Goal: Ask a question

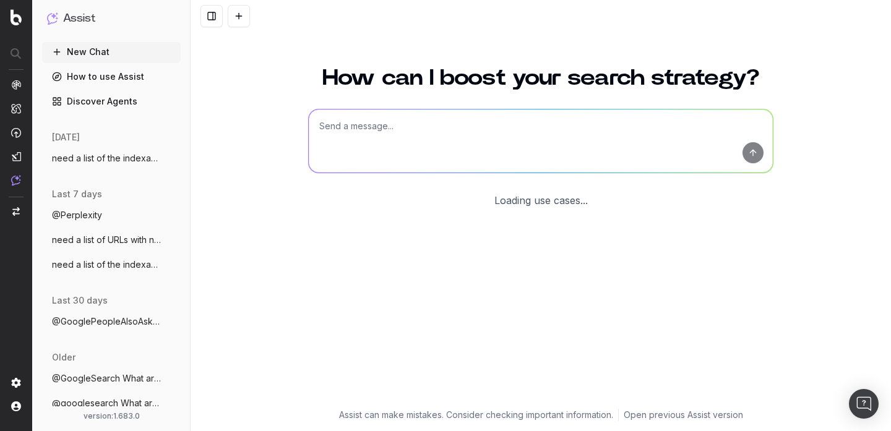
scroll to position [49, 0]
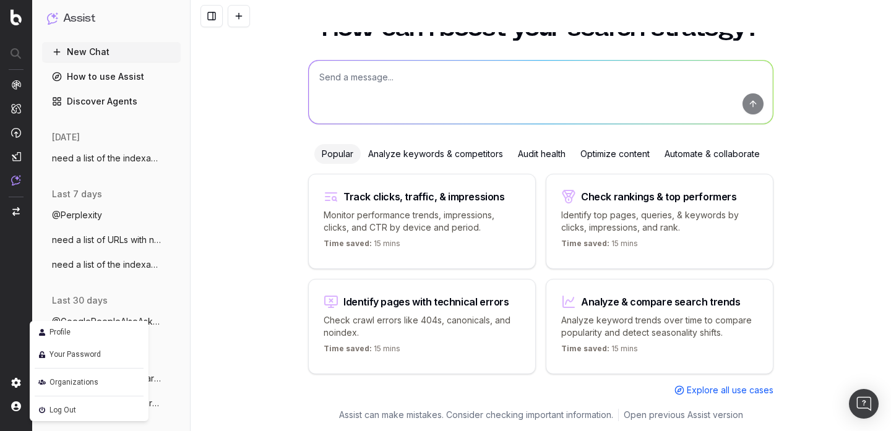
click at [18, 405] on img at bounding box center [16, 407] width 10 height 10
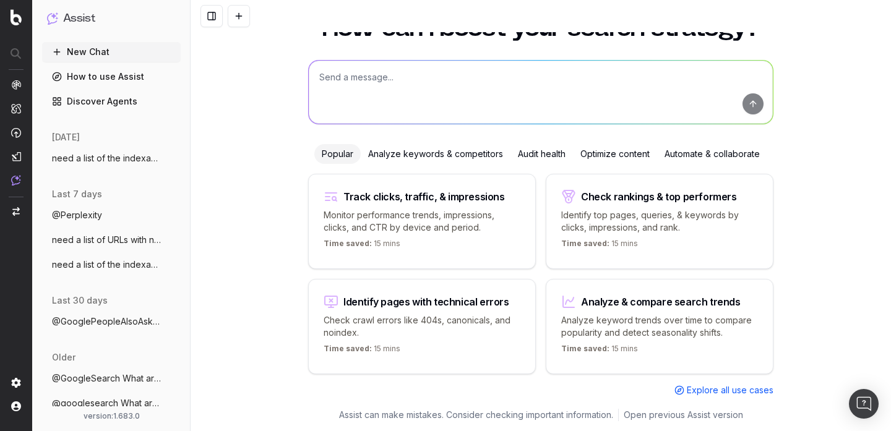
click at [18, 405] on img at bounding box center [16, 407] width 10 height 10
click at [12, 412] on nav at bounding box center [16, 215] width 32 height 431
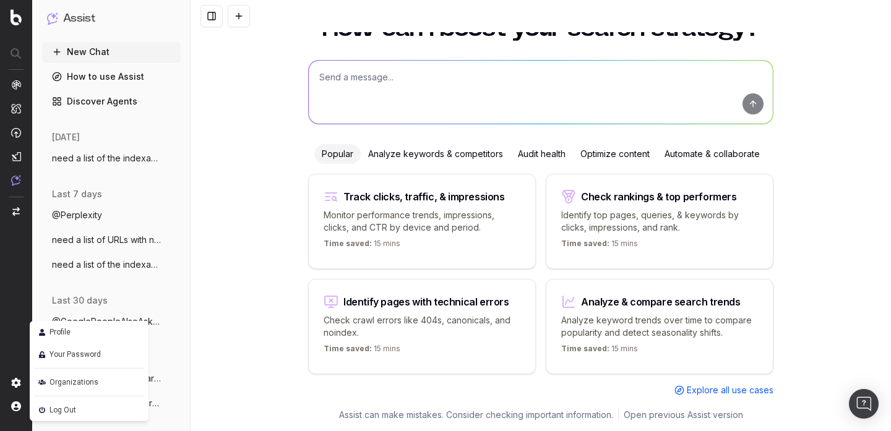
click at [84, 335] on link "Profile" at bounding box center [89, 332] width 109 height 17
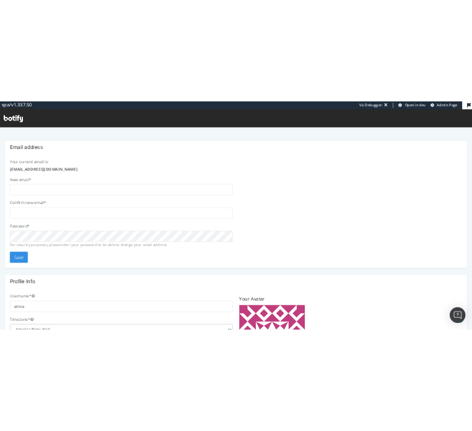
scroll to position [397, 0]
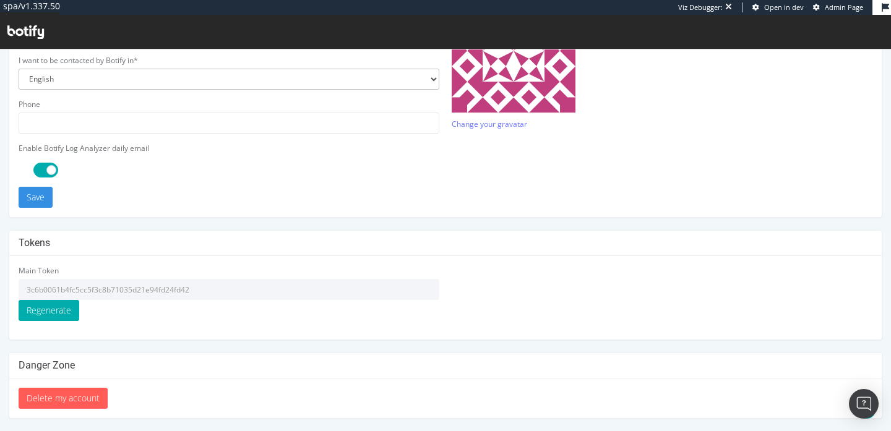
click at [220, 289] on input "3c6b0061b4fc5cc5f3c8b71035d21e94fd24fd42" at bounding box center [229, 289] width 421 height 21
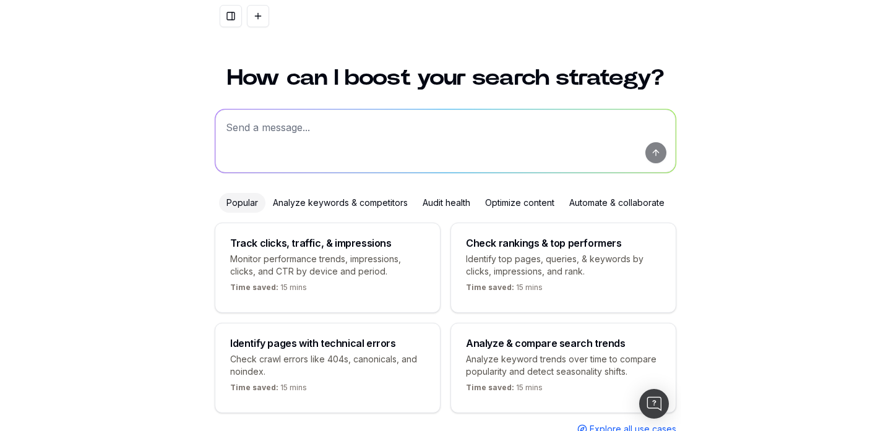
scroll to position [49, 0]
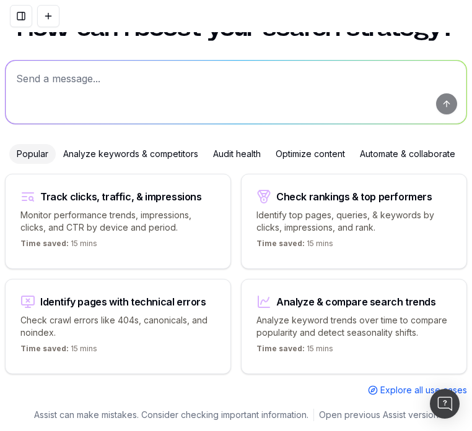
click at [14, 19] on button at bounding box center [21, 16] width 22 height 22
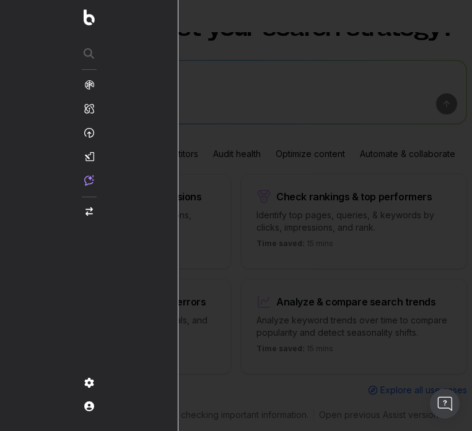
click at [209, 100] on div at bounding box center [236, 215] width 472 height 431
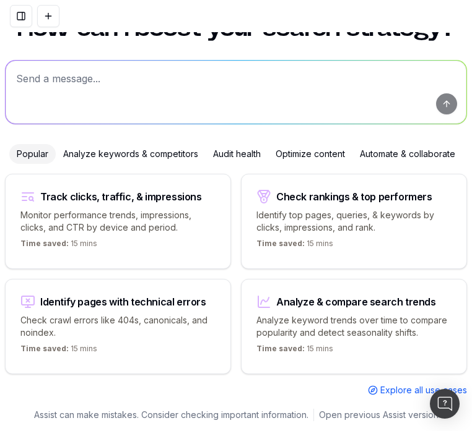
click at [25, 15] on button at bounding box center [21, 16] width 22 height 22
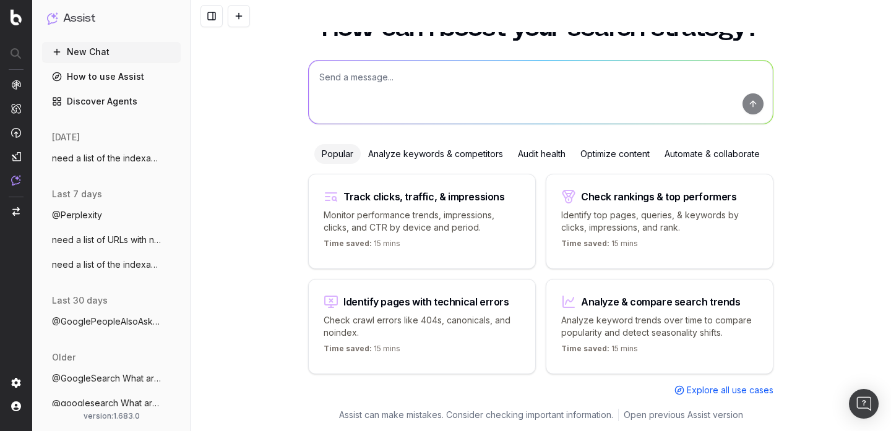
click at [99, 166] on button "need a list of the indexable URLs with n" at bounding box center [111, 159] width 139 height 20
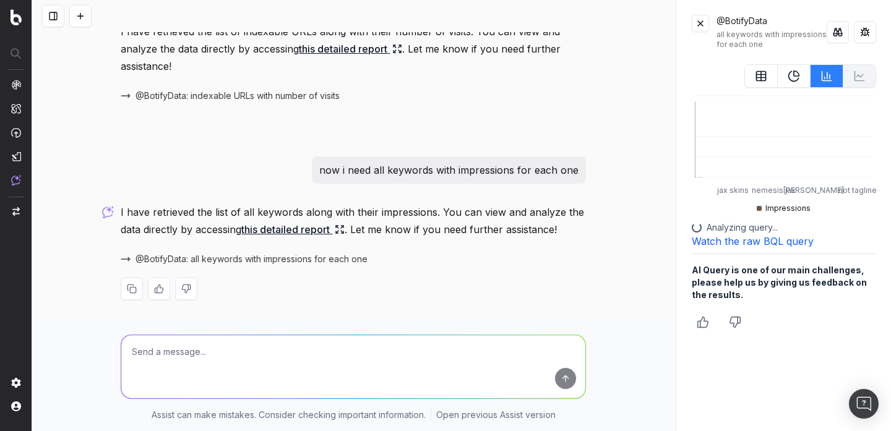
click at [288, 230] on link "this detailed report" at bounding box center [292, 229] width 103 height 17
click at [471, 32] on button at bounding box center [865, 32] width 22 height 22
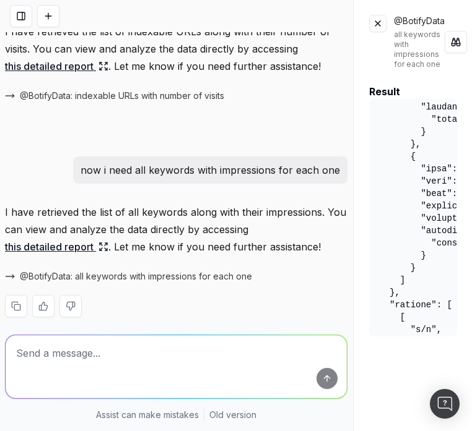
scroll to position [0, 0]
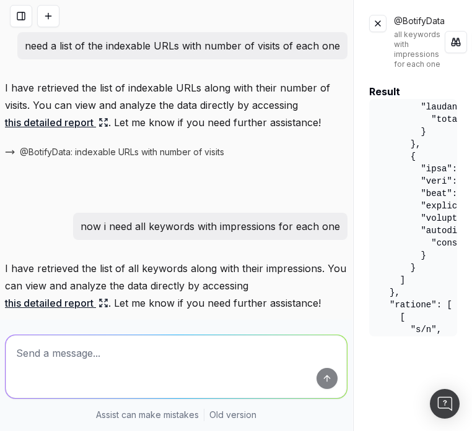
click at [235, 41] on p "need a list of the indexable URLs with number of visits of each one" at bounding box center [182, 45] width 315 height 17
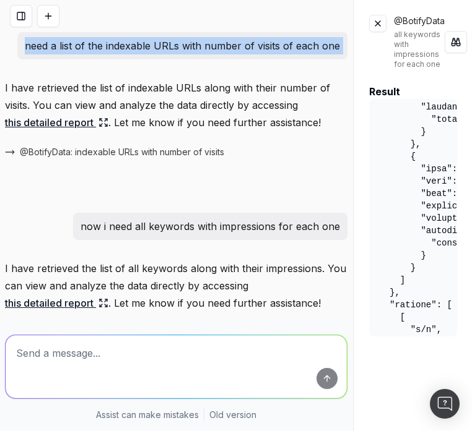
click at [235, 41] on p "need a list of the indexable URLs with number of visits of each one" at bounding box center [182, 45] width 315 height 17
click at [182, 357] on textarea at bounding box center [176, 366] width 341 height 63
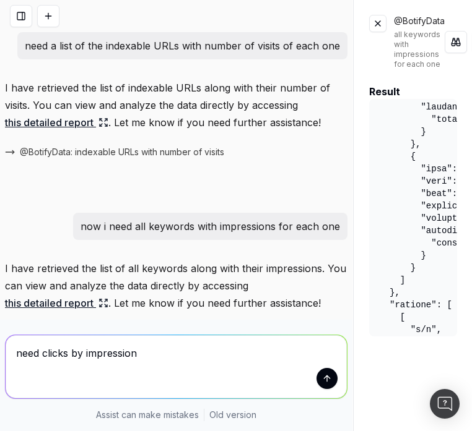
type textarea "need clicks by impressions"
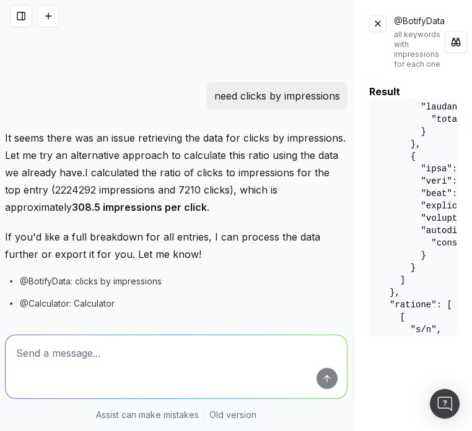
scroll to position [353, 0]
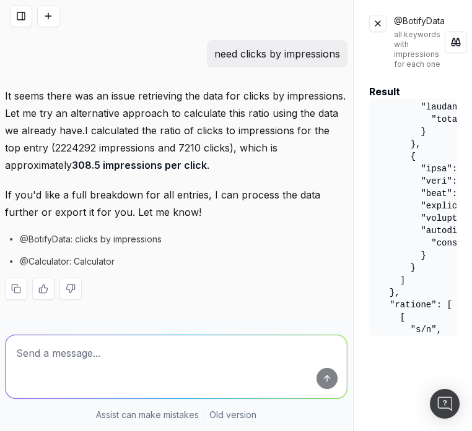
click at [213, 357] on textarea at bounding box center [176, 366] width 341 height 63
type textarea "a"
type textarea "URLs by clicks"
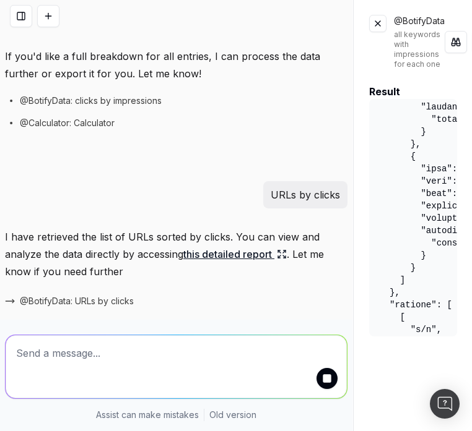
scroll to position [534, 0]
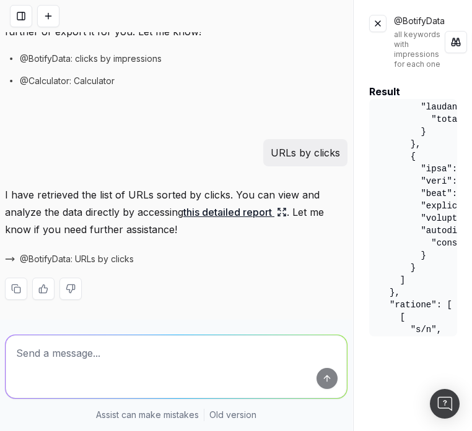
click at [262, 212] on link "this detailed report" at bounding box center [234, 212] width 103 height 17
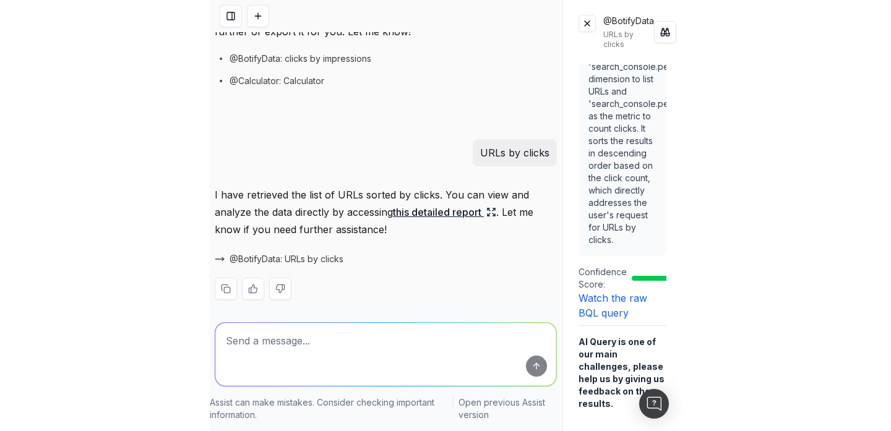
scroll to position [150, 0]
